Goal: Information Seeking & Learning: Learn about a topic

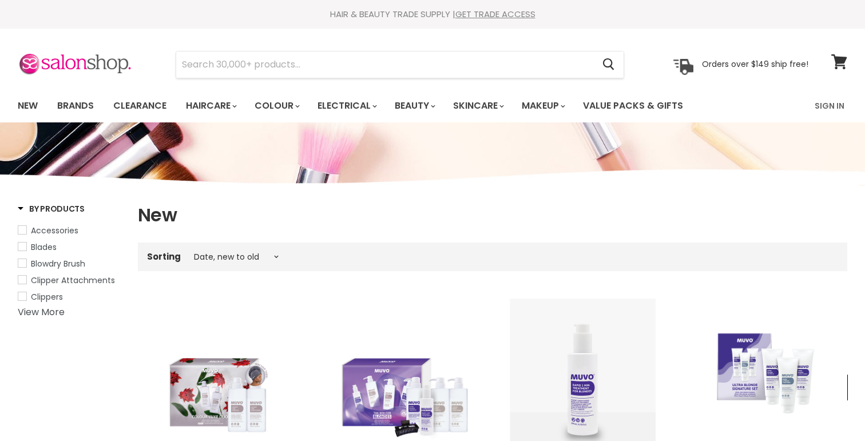
select select "created-descending"
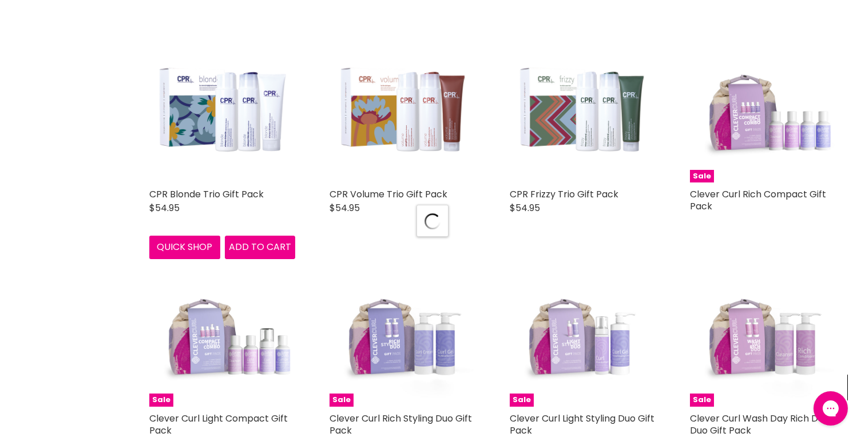
select select "created-descending"
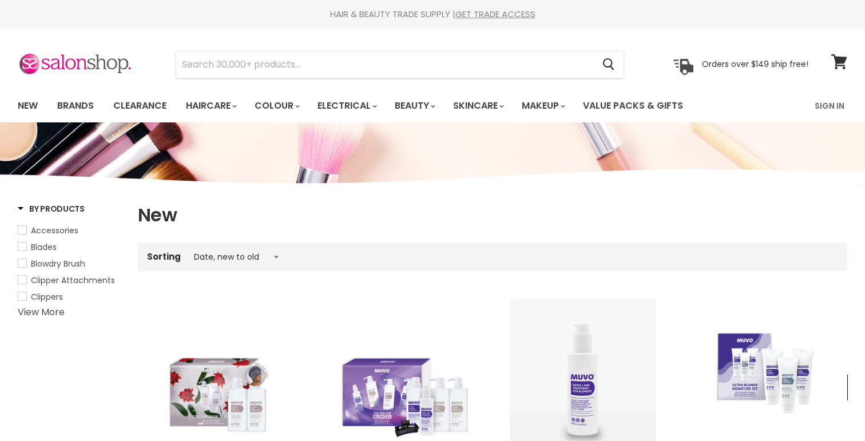
select select "created-descending"
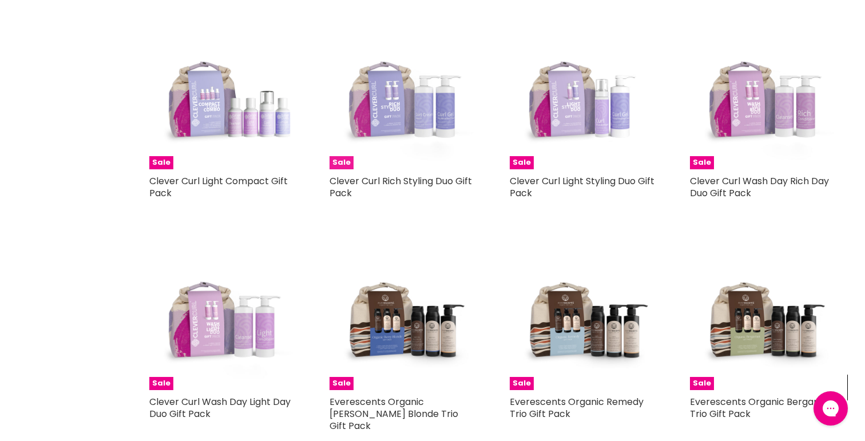
click at [398, 98] on img "Main content" at bounding box center [402, 96] width 146 height 146
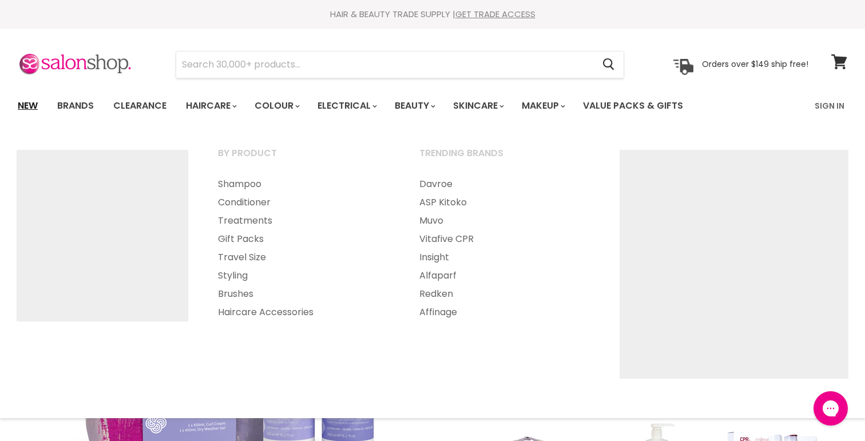
click at [28, 106] on link "New" at bounding box center [27, 106] width 37 height 24
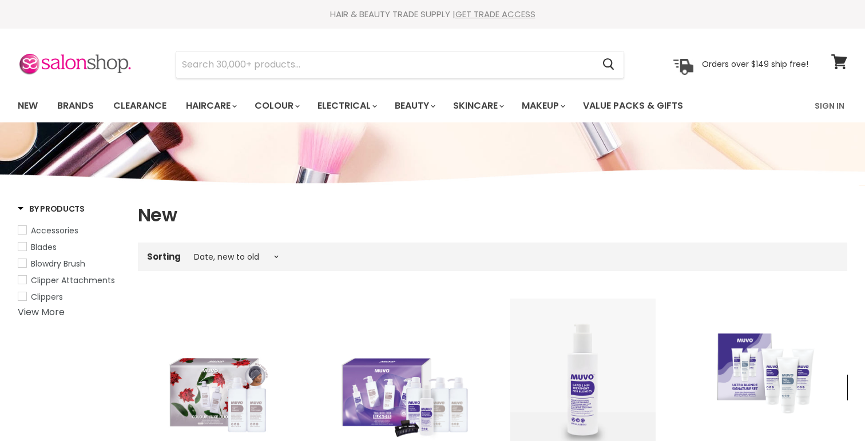
select select "created-descending"
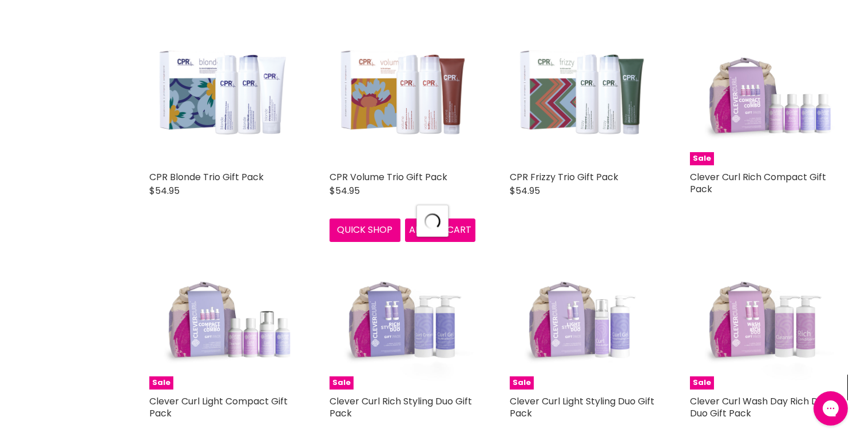
select select "created-descending"
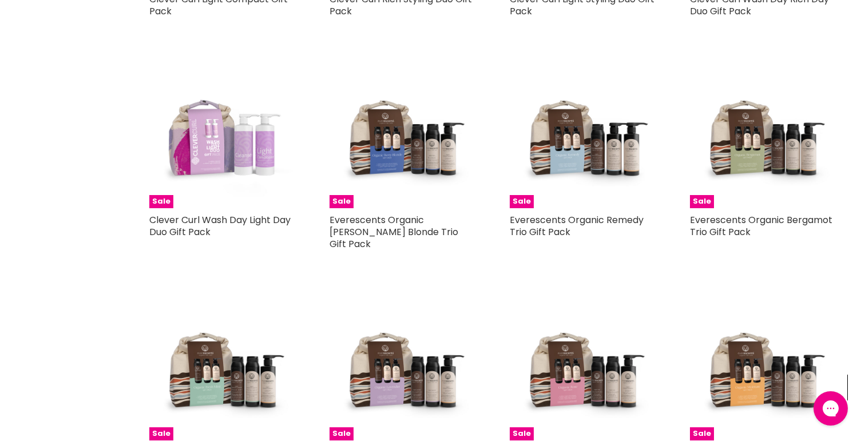
scroll to position [3067, 0]
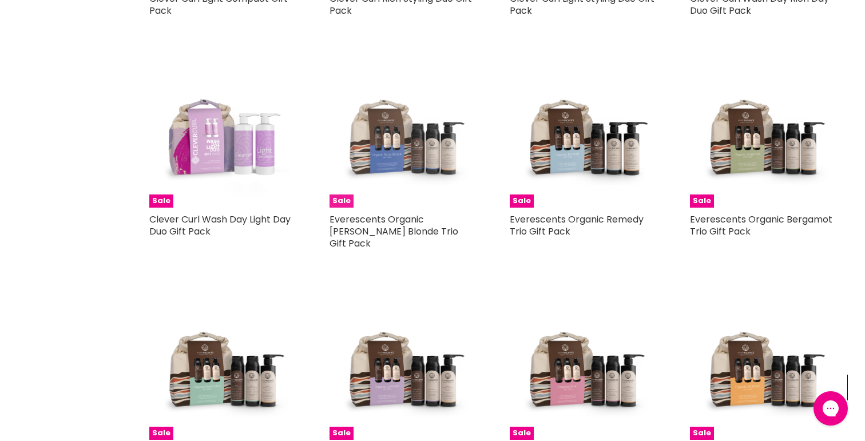
click at [394, 134] on img "Main content" at bounding box center [402, 135] width 146 height 146
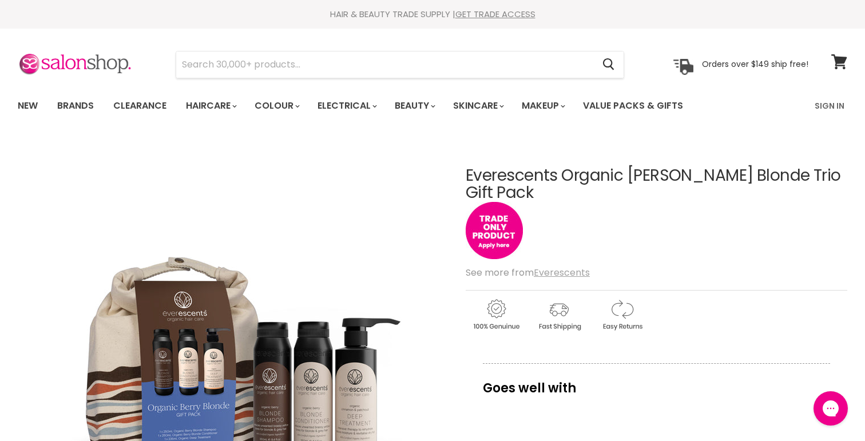
click at [550, 266] on u "Everescents" at bounding box center [562, 272] width 56 height 13
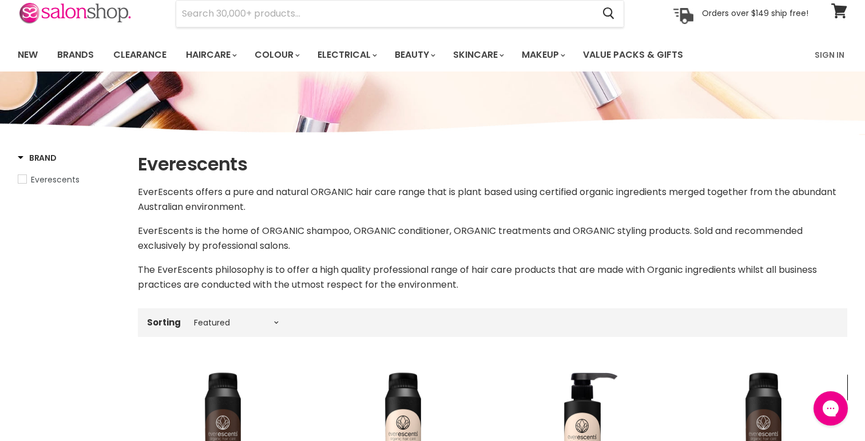
scroll to position [46, 0]
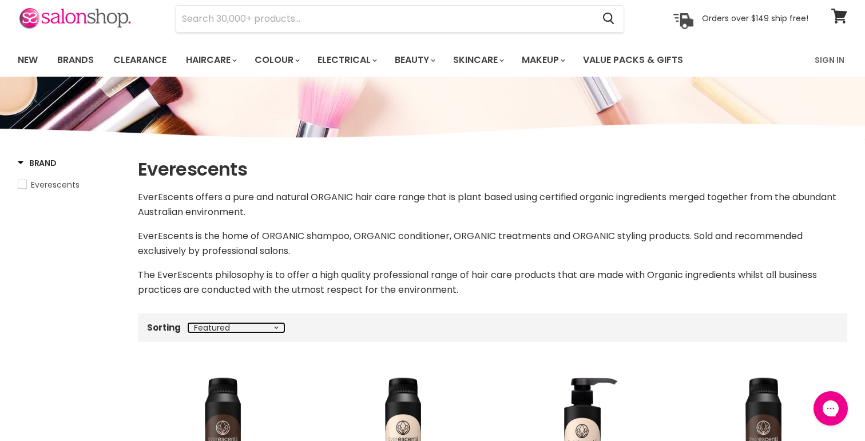
click at [205, 326] on select "Best selling Featured Price, low to high Price, high to low Alphabetically, A-Z…" at bounding box center [236, 327] width 96 height 9
select select "created-descending"
click at [188, 323] on select "Best selling Featured Price, low to high Price, high to low Alphabetically, A-Z…" at bounding box center [236, 327] width 96 height 9
select select "created-descending"
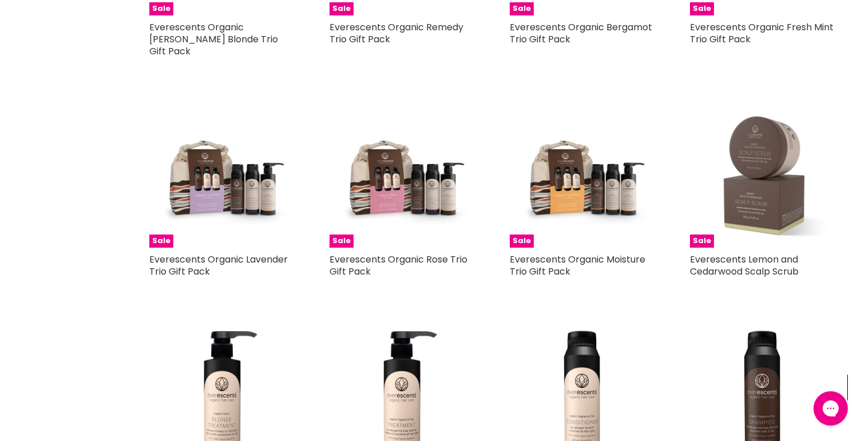
scroll to position [545, 0]
